Goal: Find specific page/section: Find specific page/section

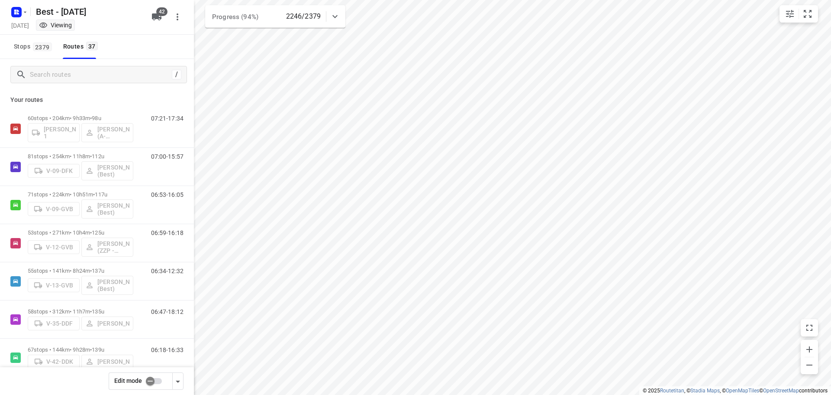
scroll to position [1162, 0]
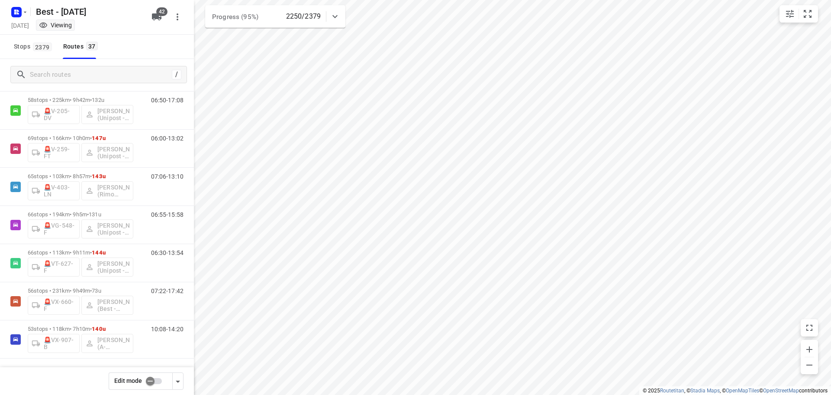
click at [123, 53] on div "Stops [STREET_ADDRESS]" at bounding box center [97, 47] width 194 height 24
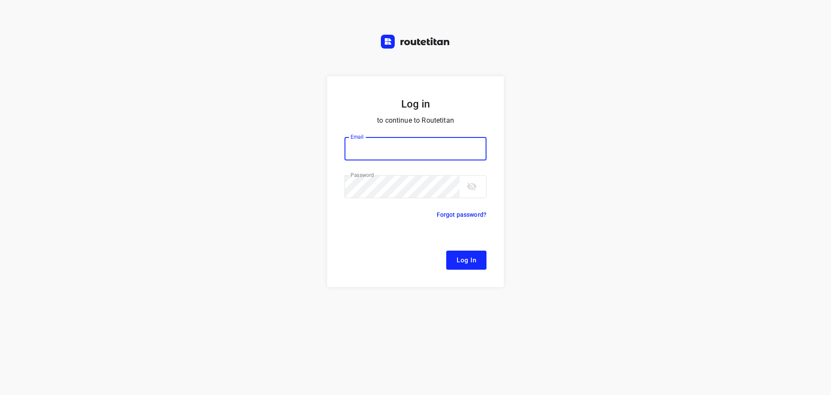
type input "[EMAIL_ADDRESS][DOMAIN_NAME]"
click at [474, 243] on form "Log in to continue to Routetitan Email [EMAIL_ADDRESS][DOMAIN_NAME] Email ​ Pas…" at bounding box center [415, 181] width 177 height 210
click at [472, 258] on span "Log In" at bounding box center [466, 259] width 19 height 11
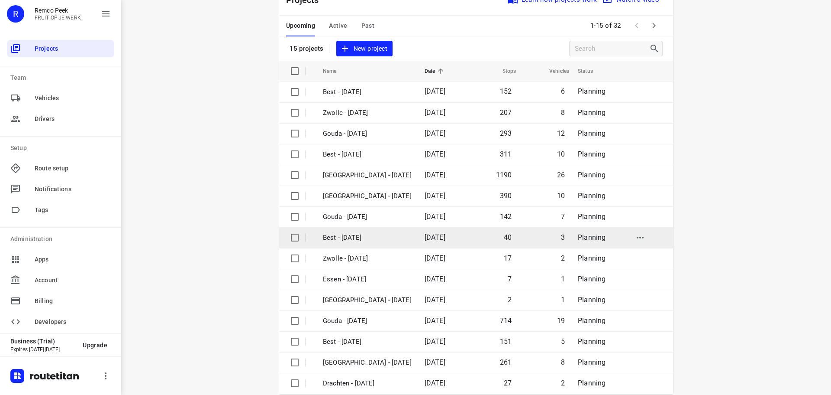
scroll to position [43, 0]
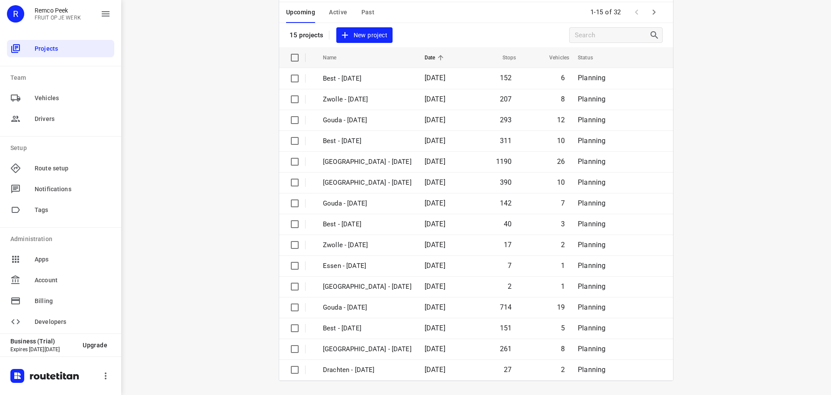
click at [654, 10] on icon "button" at bounding box center [654, 12] width 10 height 10
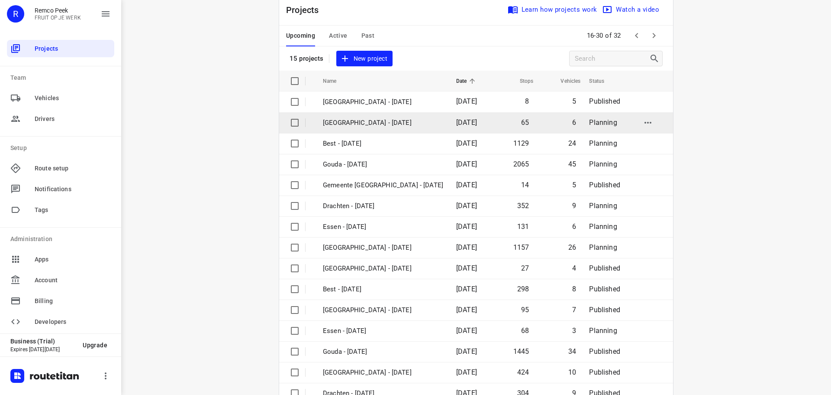
scroll to position [0, 0]
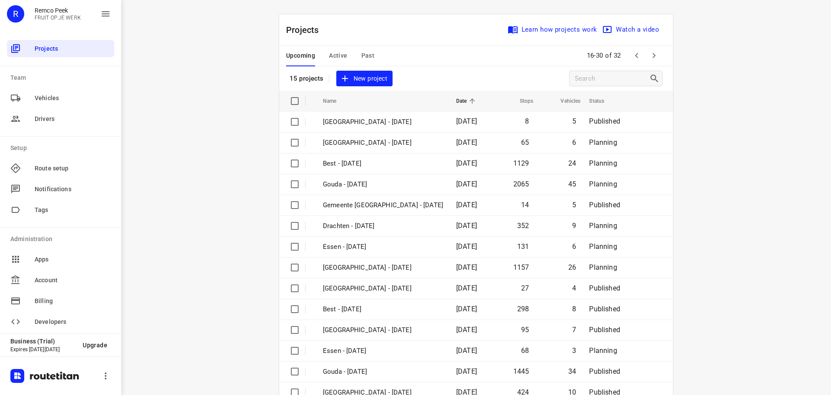
click at [333, 58] on span "Active" at bounding box center [338, 55] width 18 height 11
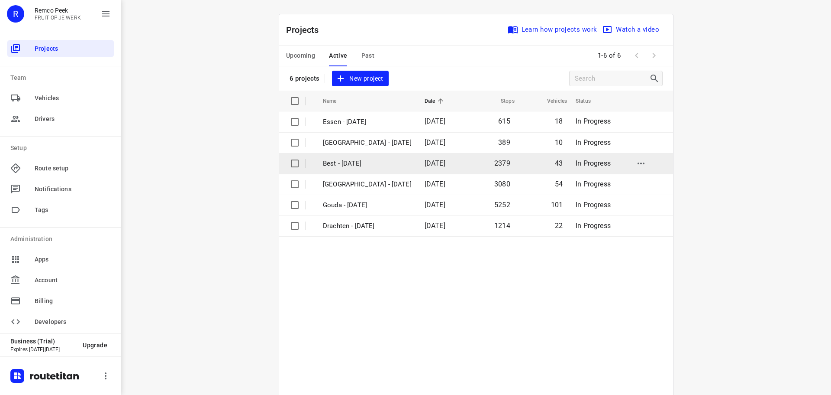
click at [336, 168] on p "Best - [DATE]" at bounding box center [367, 164] width 89 height 10
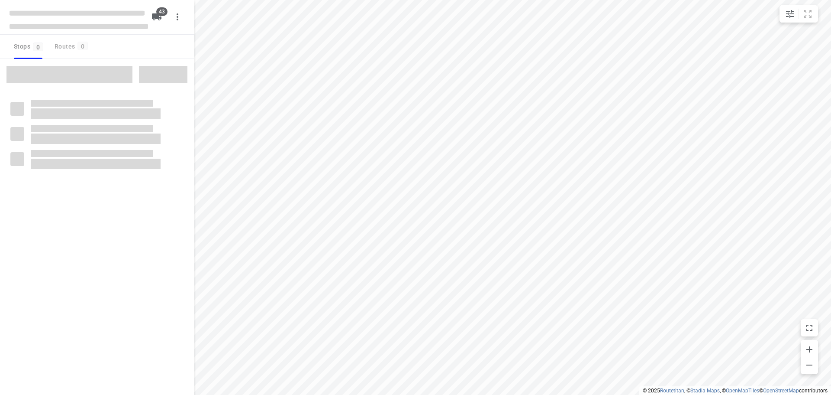
checkbox input "true"
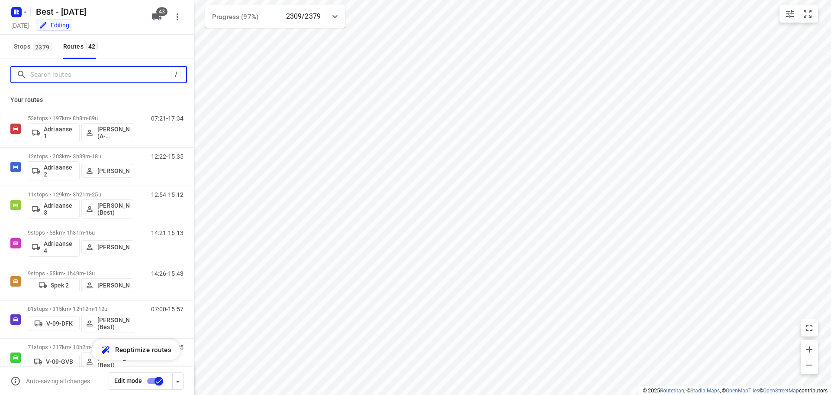
click at [96, 80] on input "Search routes" at bounding box center [100, 74] width 141 height 13
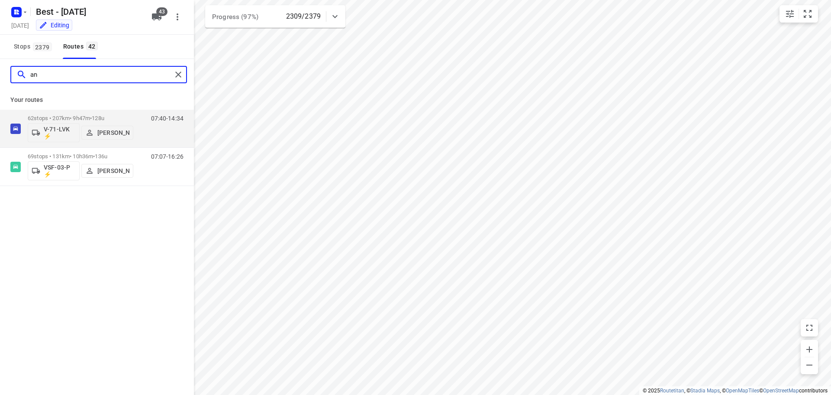
type input "a"
type input "floor"
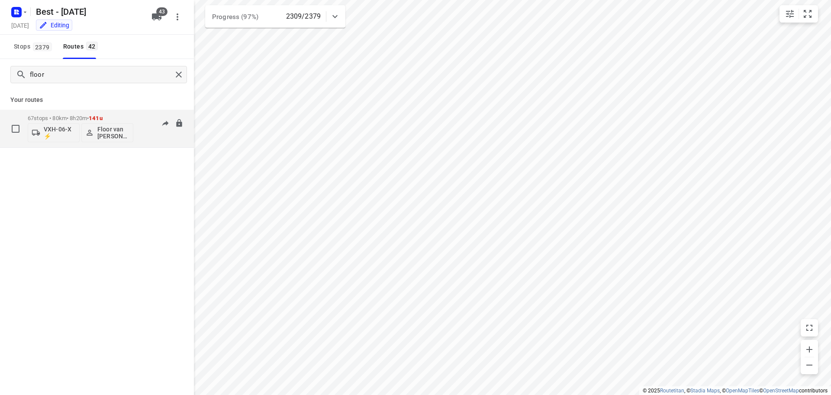
click at [113, 118] on p "67 stops • 80km • 8h20m • 141u" at bounding box center [81, 118] width 106 height 6
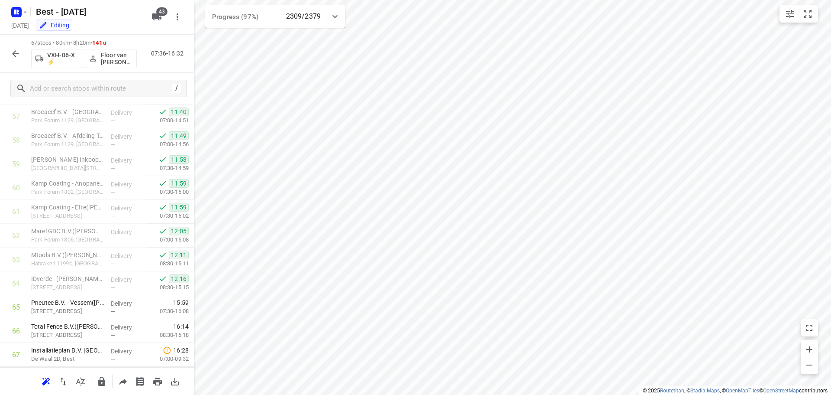
scroll to position [1400, 0]
click at [9, 58] on button "button" at bounding box center [15, 53] width 17 height 17
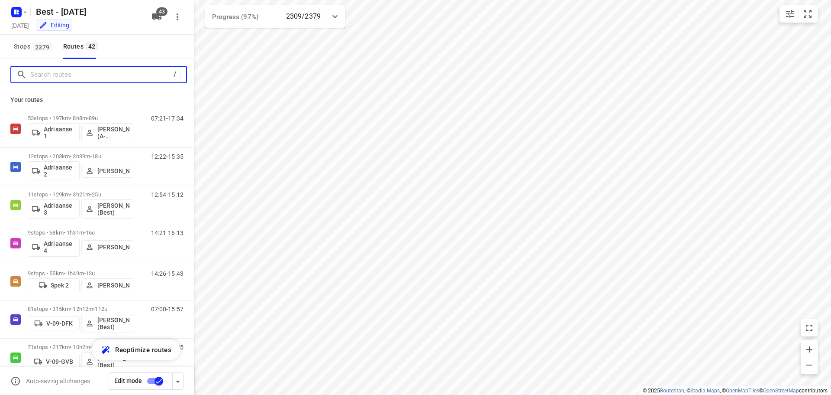
click at [104, 75] on input "Search routes" at bounding box center [99, 74] width 139 height 13
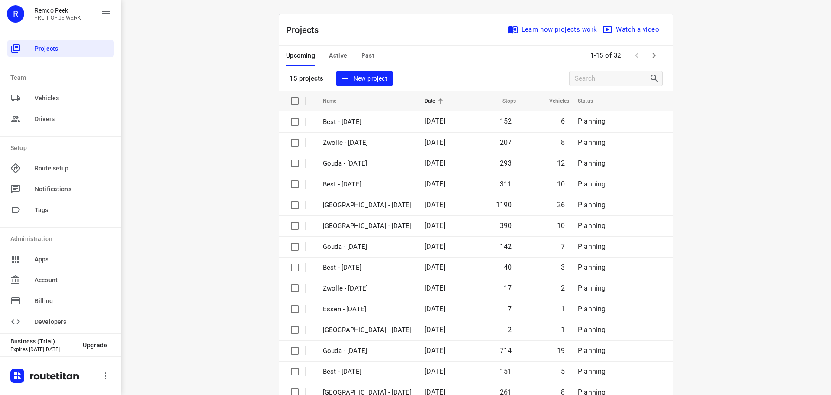
click at [669, 110] on th at bounding box center [649, 101] width 49 height 21
click at [329, 56] on span "Active" at bounding box center [338, 55] width 18 height 11
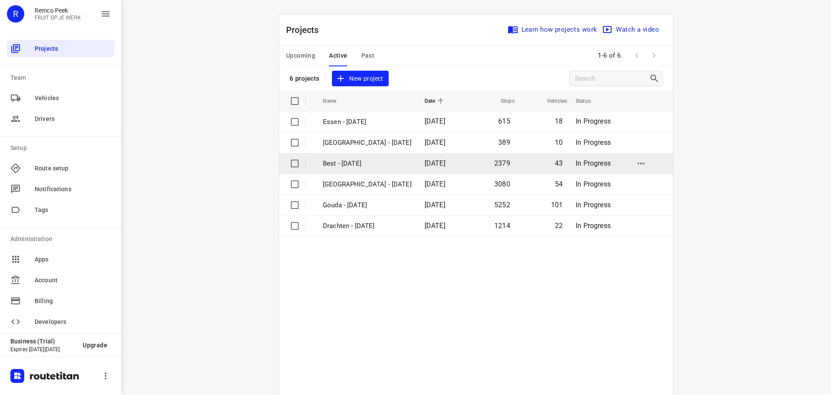
click at [345, 163] on p "Best - [DATE]" at bounding box center [367, 164] width 89 height 10
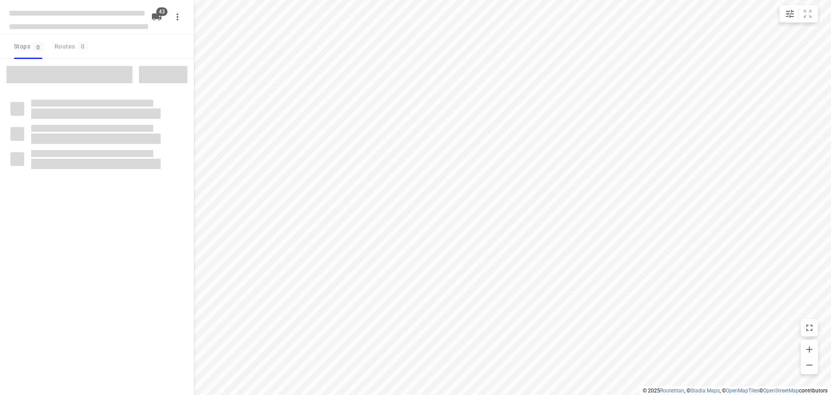
checkbox input "true"
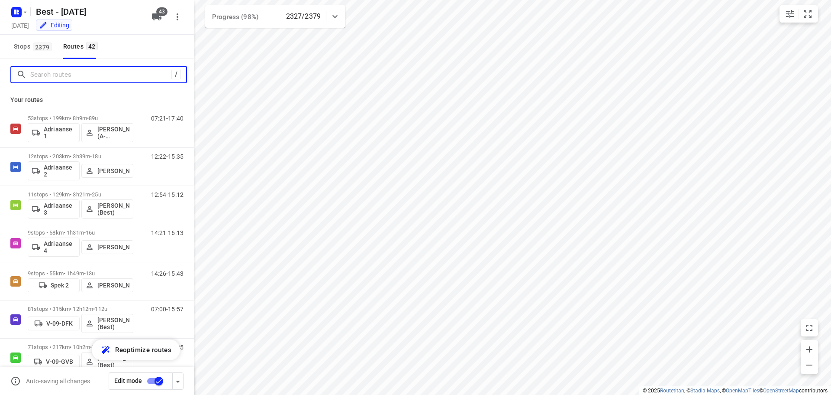
click at [106, 78] on input "Search routes" at bounding box center [100, 74] width 141 height 13
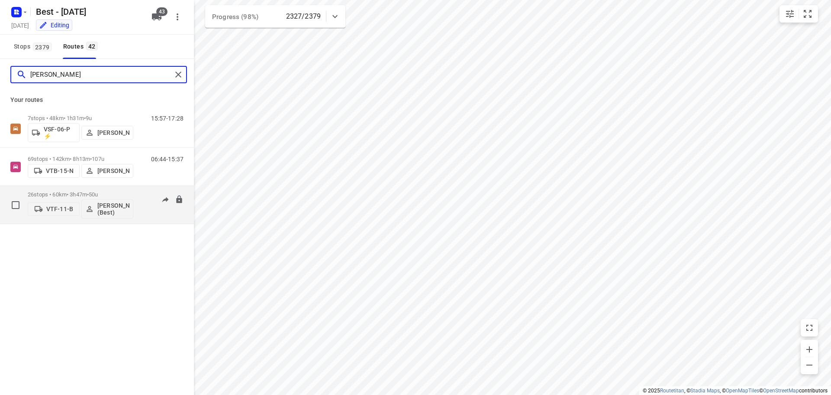
type input "[PERSON_NAME]"
click at [76, 192] on p "26 stops • 60km • 3h47m • 50u" at bounding box center [81, 194] width 106 height 6
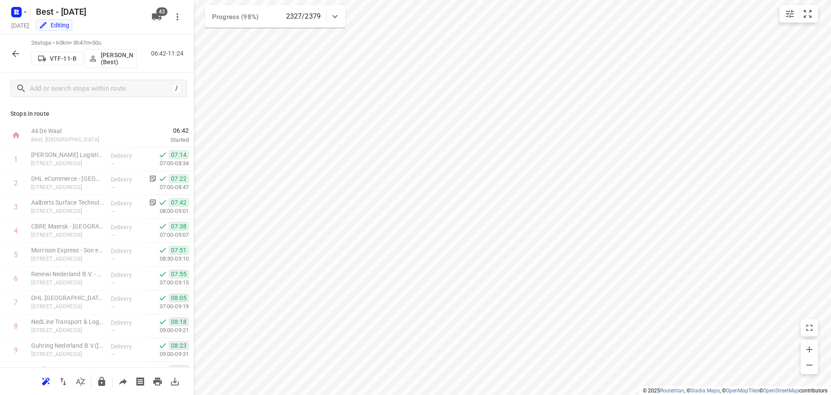
click at [19, 59] on button "button" at bounding box center [15, 53] width 17 height 17
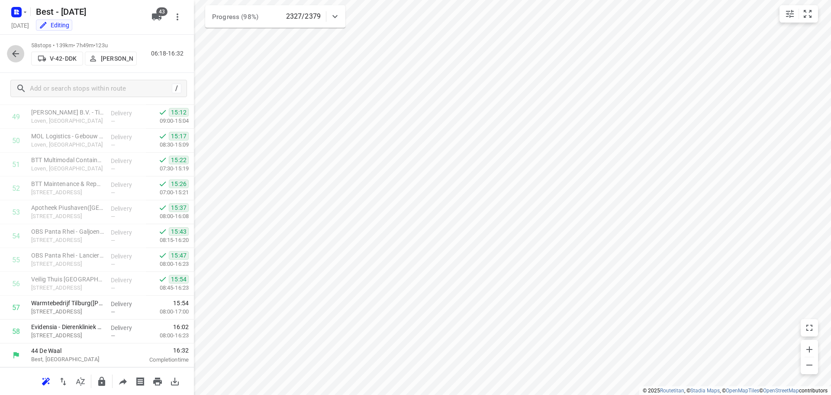
click at [14, 57] on icon "button" at bounding box center [15, 54] width 10 height 10
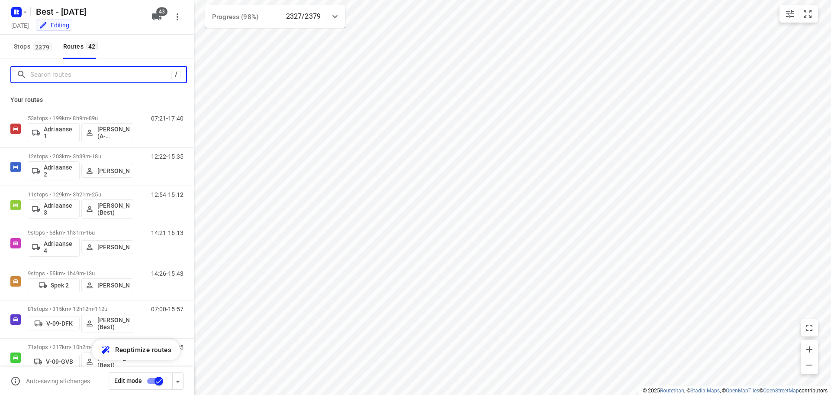
click at [49, 77] on input "Search routes" at bounding box center [100, 74] width 141 height 13
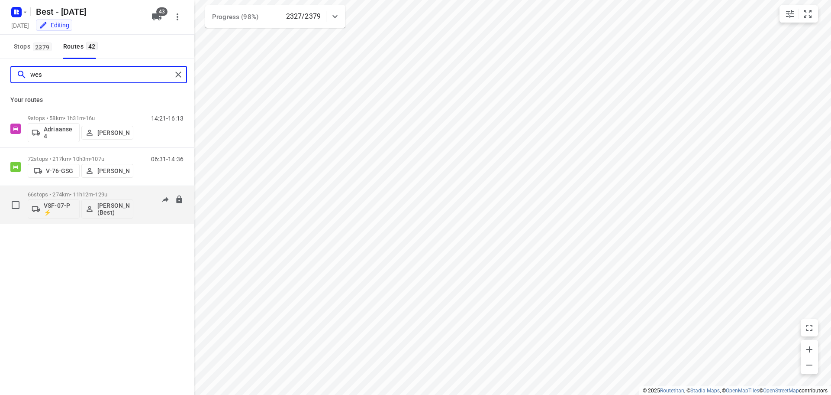
type input "wes"
click at [149, 202] on div "06:42-17:24" at bounding box center [161, 207] width 43 height 32
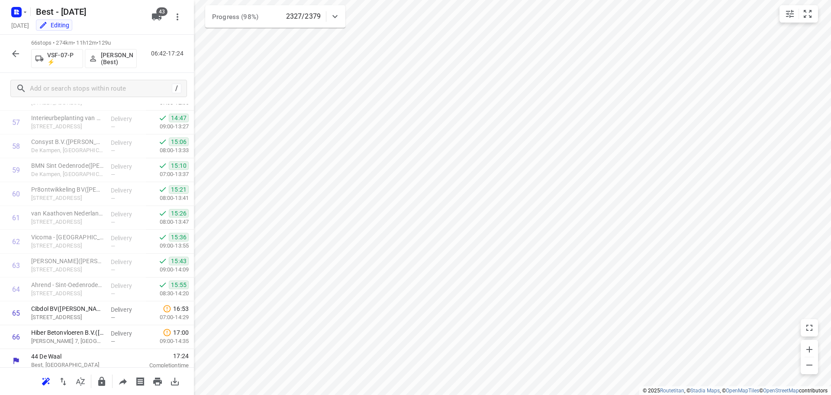
scroll to position [1376, 0]
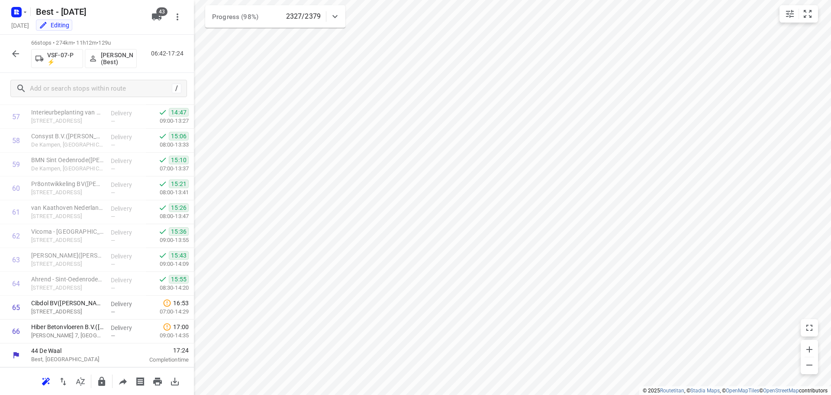
click at [13, 44] on div "66 stops • 274km • 11h12m • 129u VSF-07-P ⚡ [PERSON_NAME] (Best) 06:42-17:24" at bounding box center [97, 54] width 194 height 38
click at [16, 51] on icon "button" at bounding box center [15, 54] width 10 height 10
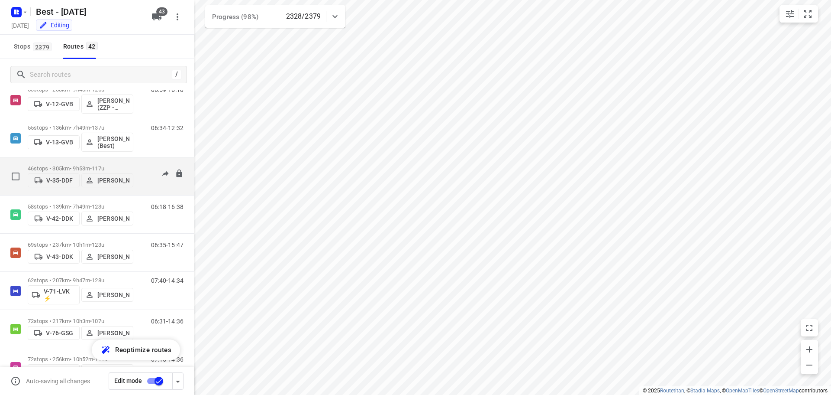
scroll to position [346, 0]
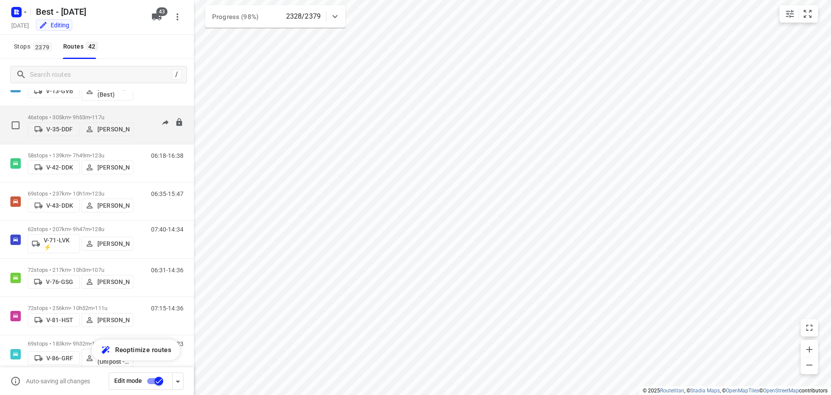
click at [90, 114] on p "46 stops • 305km • 9h53m • 117u" at bounding box center [81, 117] width 106 height 6
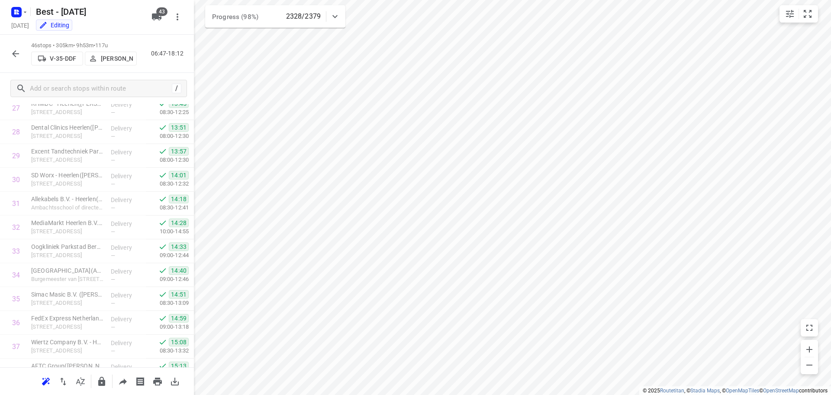
scroll to position [900, 0]
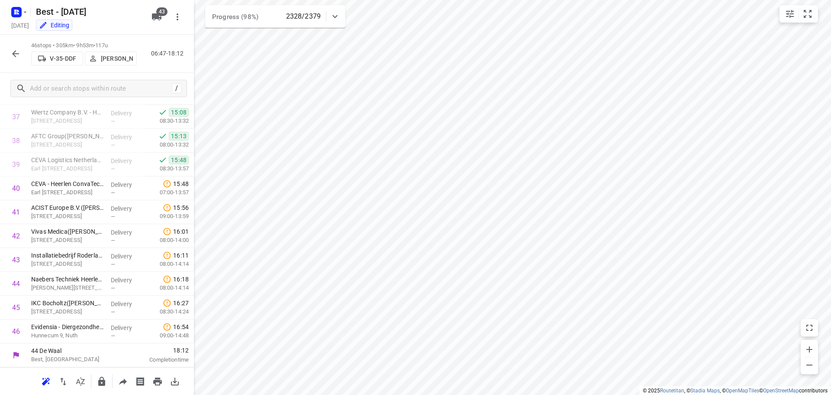
click at [16, 52] on icon "button" at bounding box center [15, 54] width 10 height 10
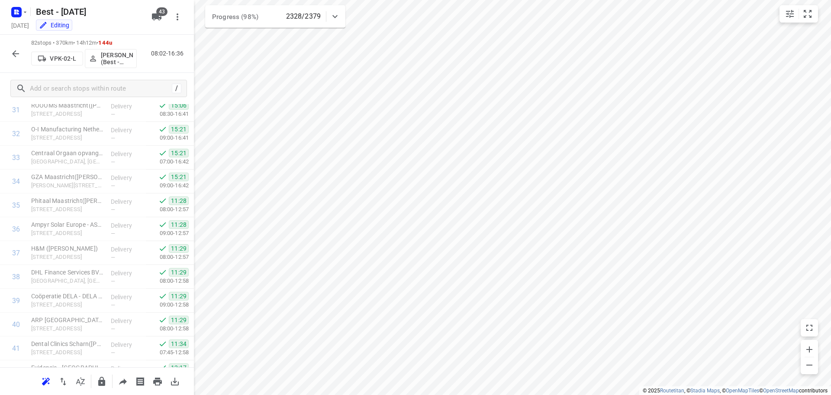
scroll to position [0, 0]
click at [14, 52] on icon "button" at bounding box center [15, 54] width 10 height 10
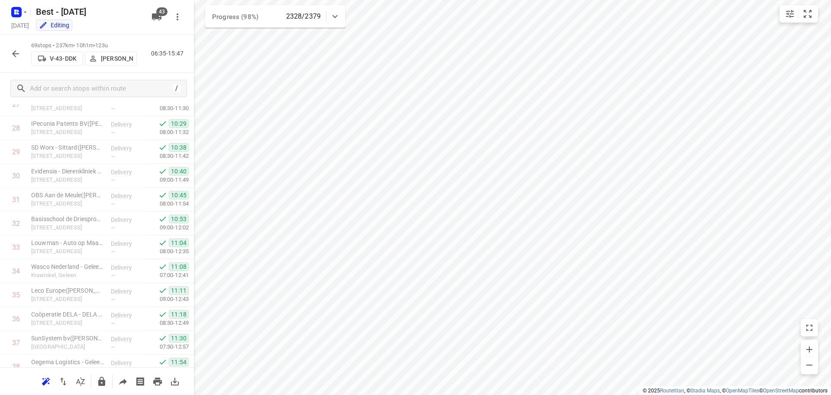
scroll to position [1448, 0]
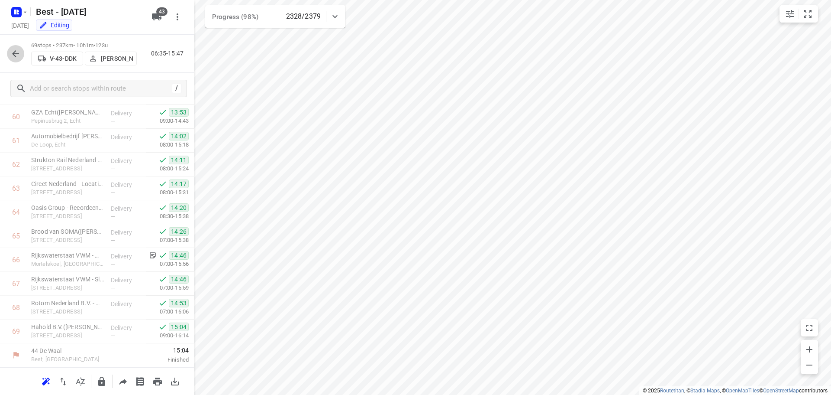
click at [13, 49] on icon "button" at bounding box center [15, 54] width 10 height 10
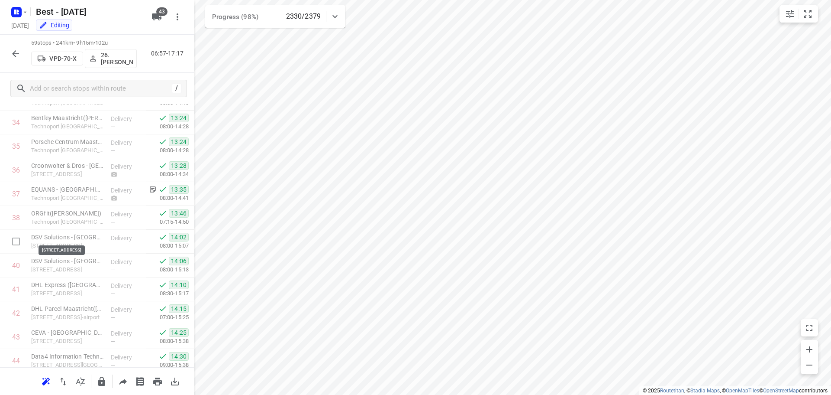
scroll to position [1210, 0]
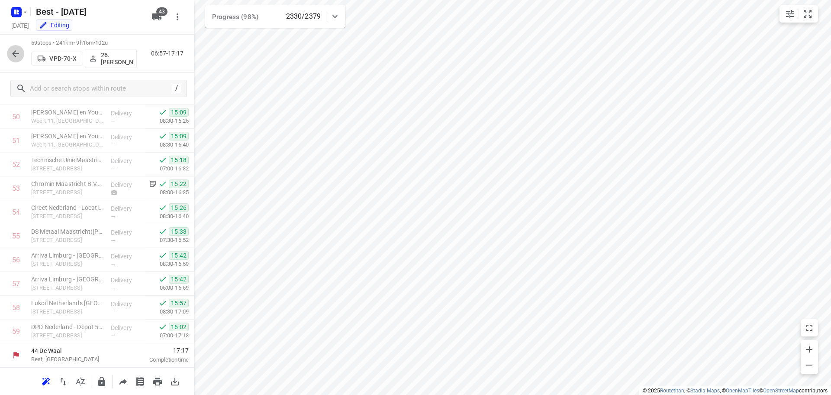
click at [16, 56] on icon "button" at bounding box center [15, 53] width 7 height 7
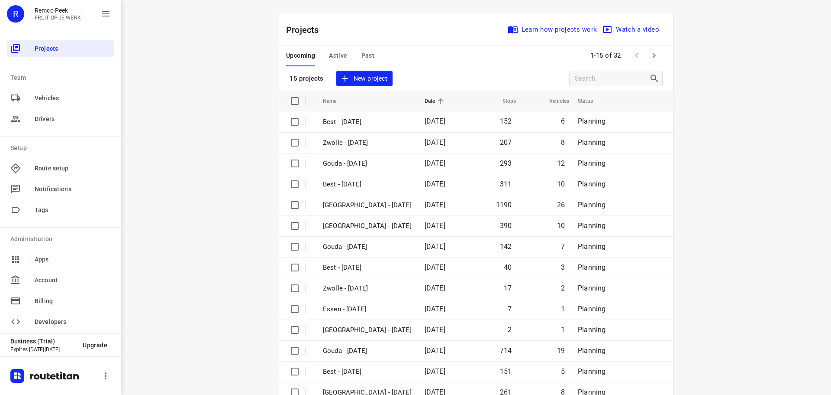
click at [788, 120] on div "i © 2025 Routetitan , © Stadia Maps , © OpenMapTiles © OpenStreetMap contributo…" at bounding box center [476, 197] width 710 height 395
click at [256, 129] on div "i © 2025 Routetitan , © Stadia Maps , © OpenMapTiles © OpenStreetMap contributo…" at bounding box center [476, 197] width 710 height 395
